Goal: Browse casually: Explore the website without a specific task or goal

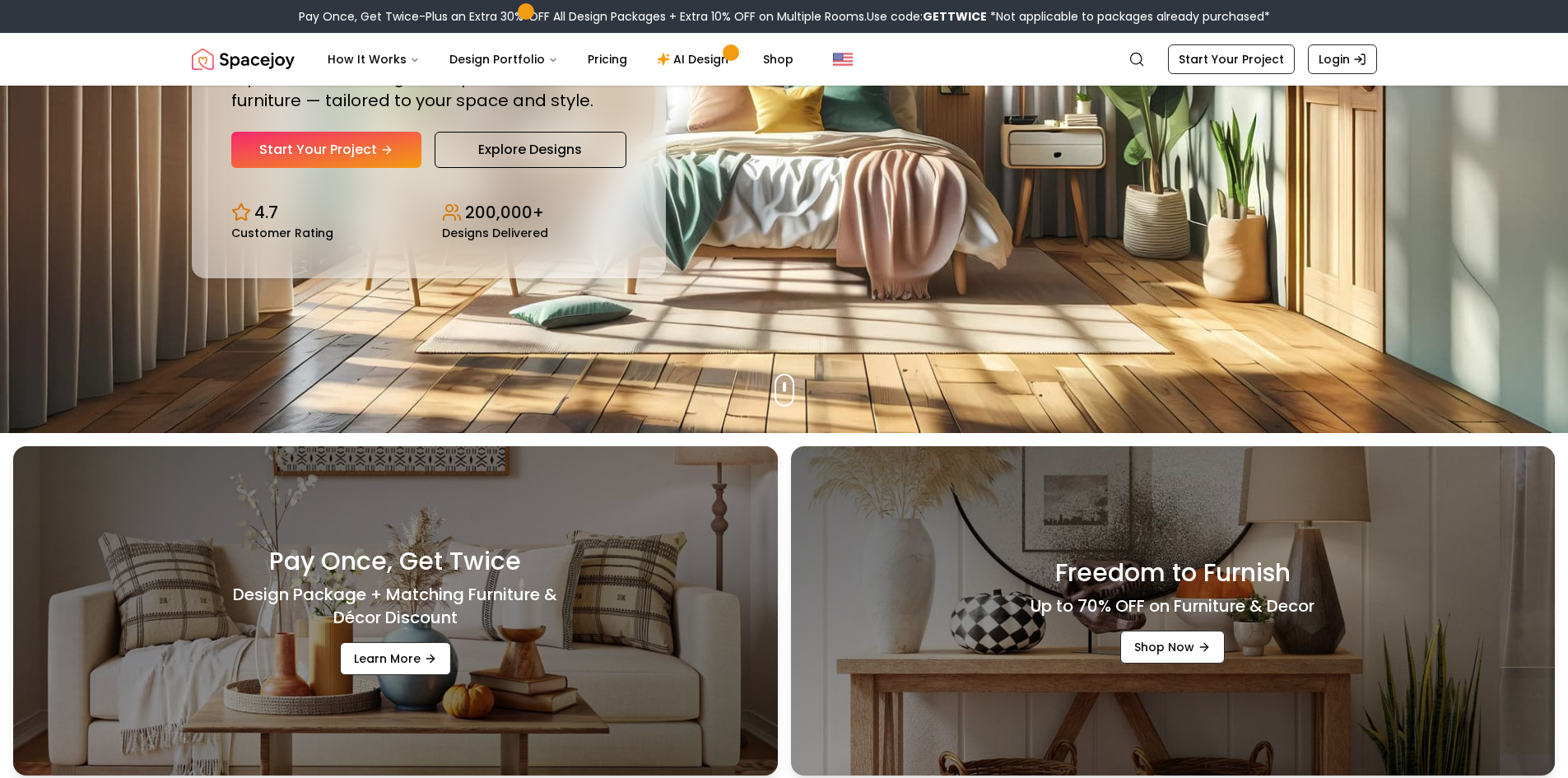
scroll to position [198, 0]
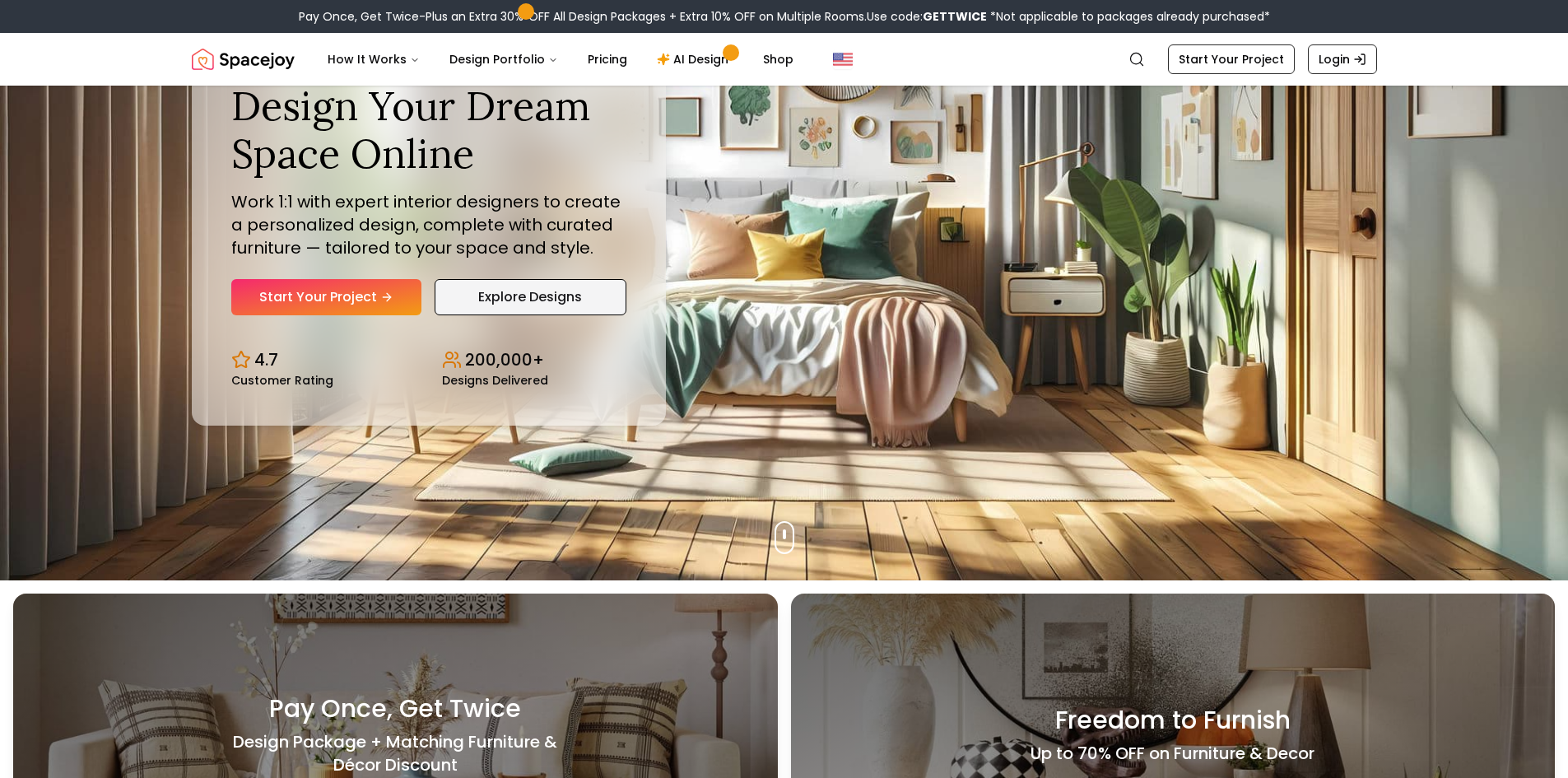
click at [542, 285] on link "Explore Designs" at bounding box center [530, 297] width 192 height 36
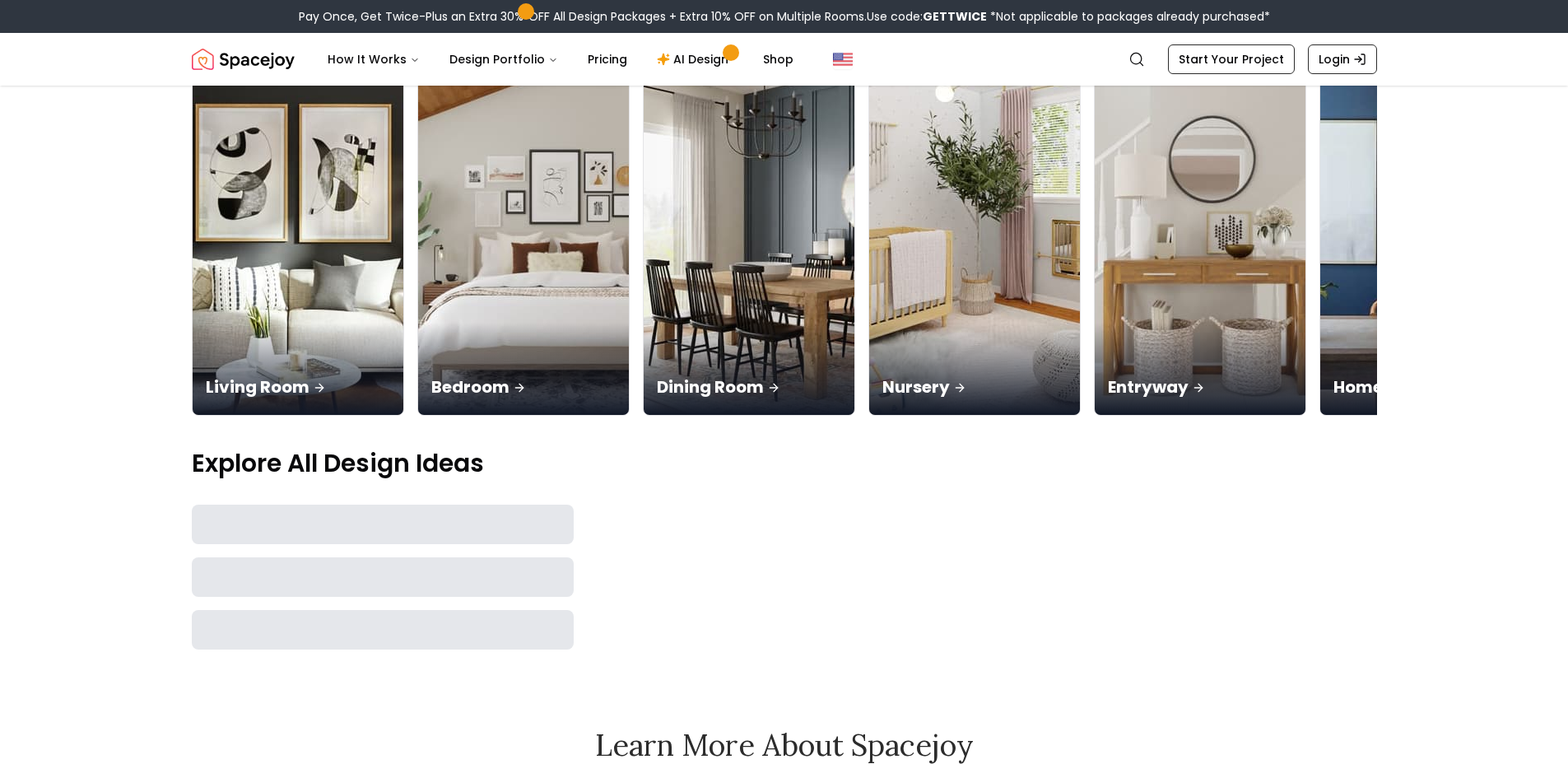
scroll to position [494, 0]
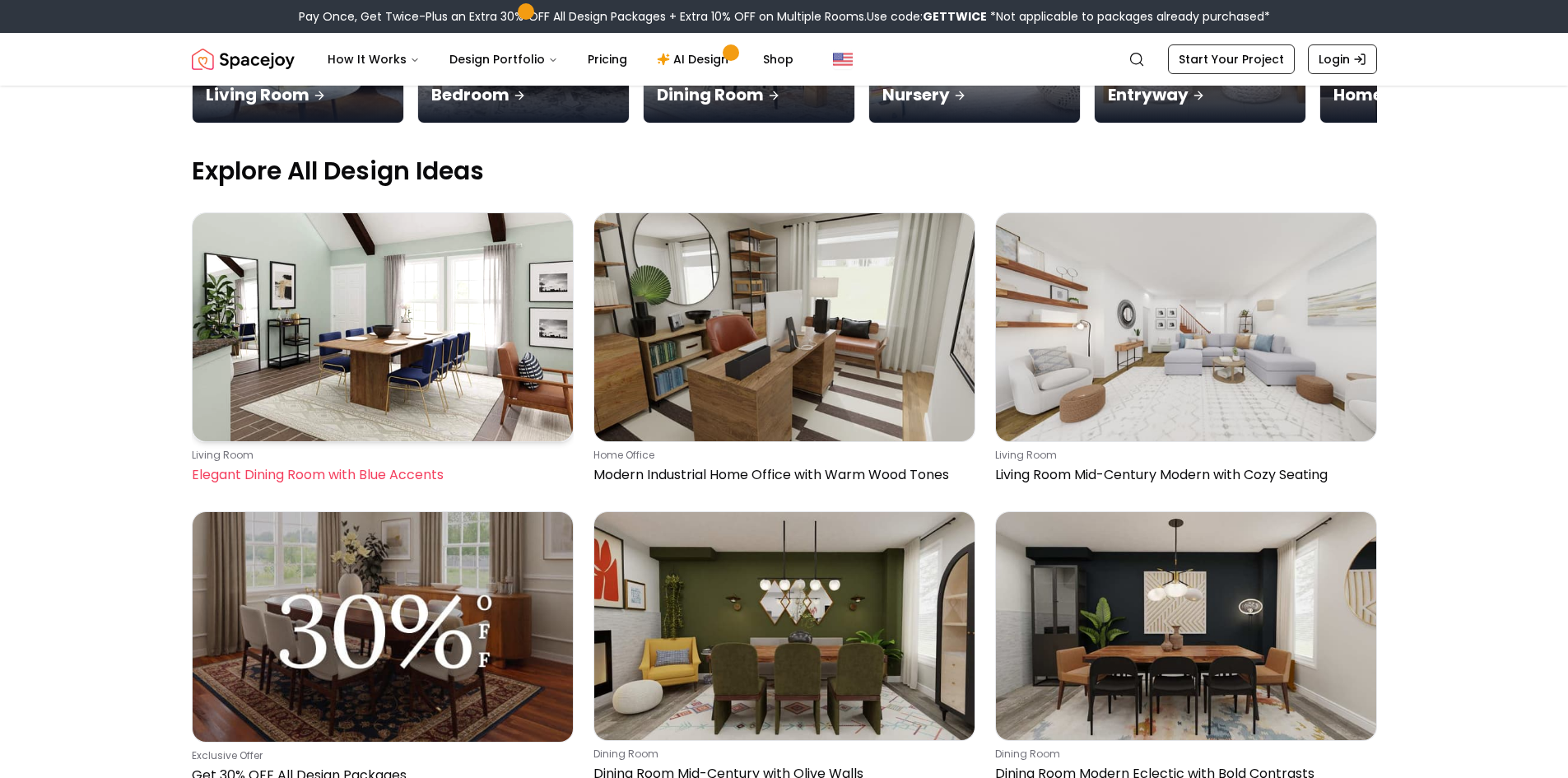
click at [473, 324] on img at bounding box center [382, 327] width 381 height 228
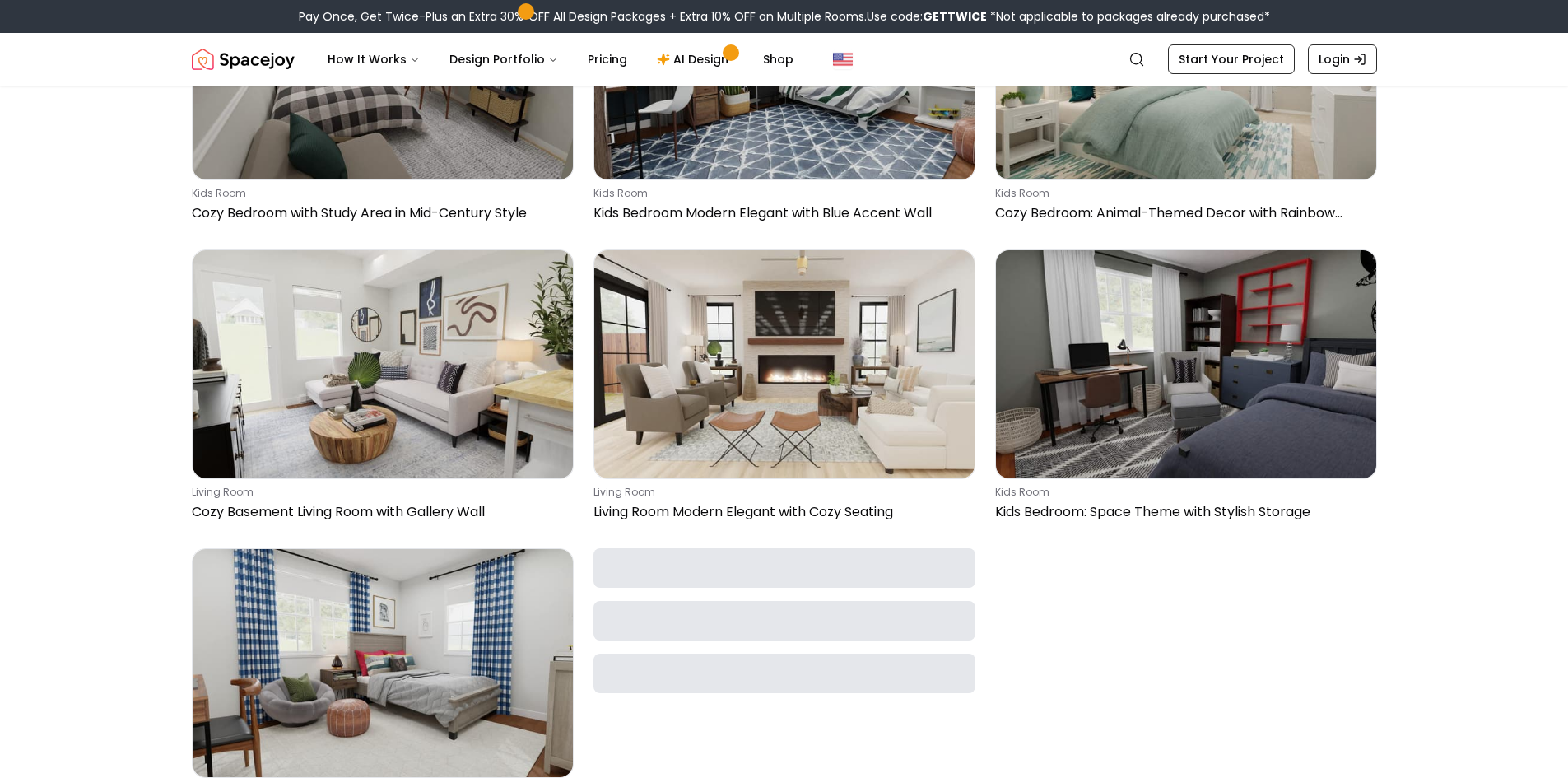
scroll to position [1730, 0]
